Goal: Obtain resource: Download file/media

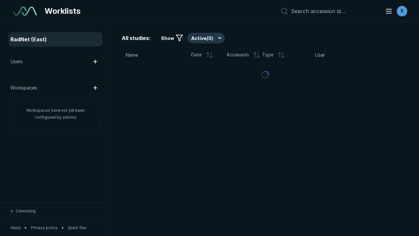
scroll to position [1789, 2729]
